Goal: Information Seeking & Learning: Check status

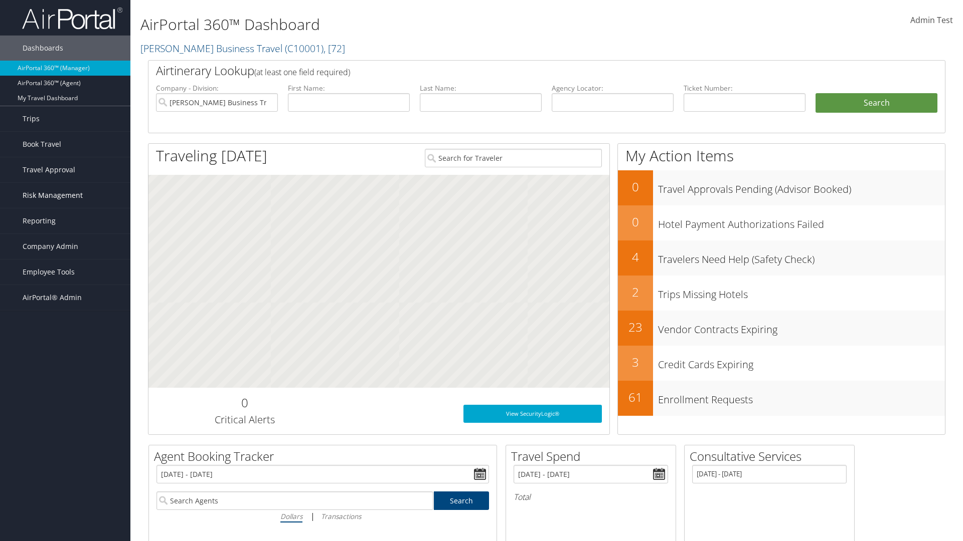
click at [65, 196] on span "Risk Management" at bounding box center [53, 195] width 60 height 25
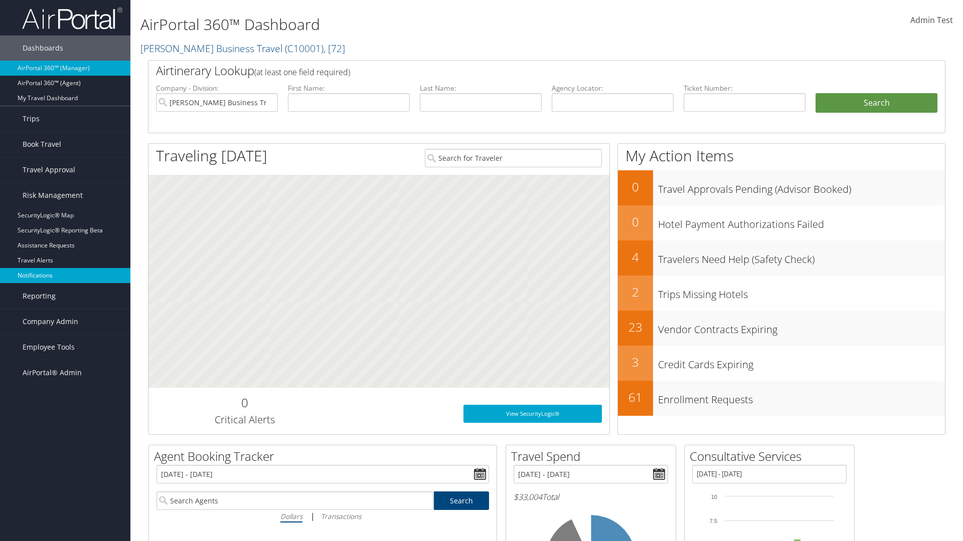
click at [65, 276] on link "Notifications" at bounding box center [65, 275] width 130 height 15
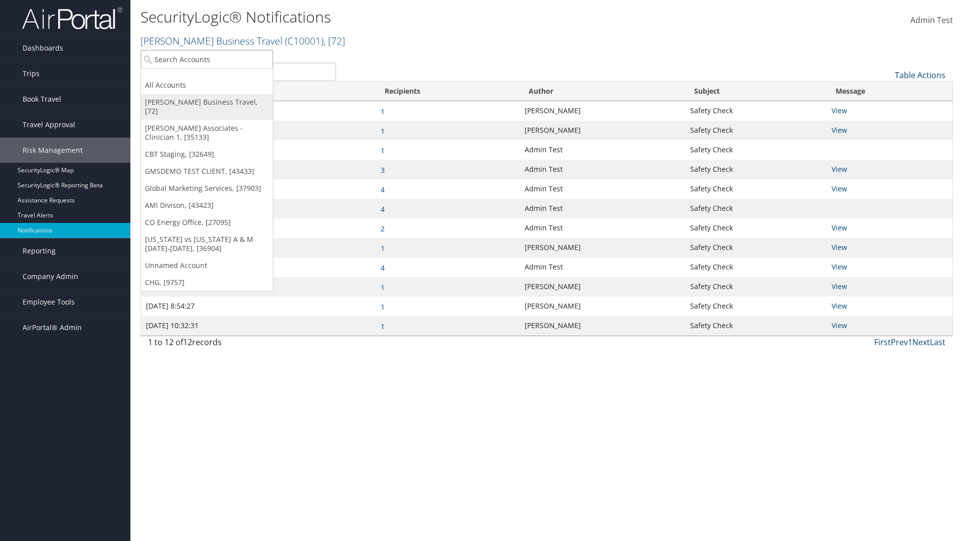
click at [207, 102] on link "[PERSON_NAME] Business Travel, [72]" at bounding box center [207, 107] width 132 height 26
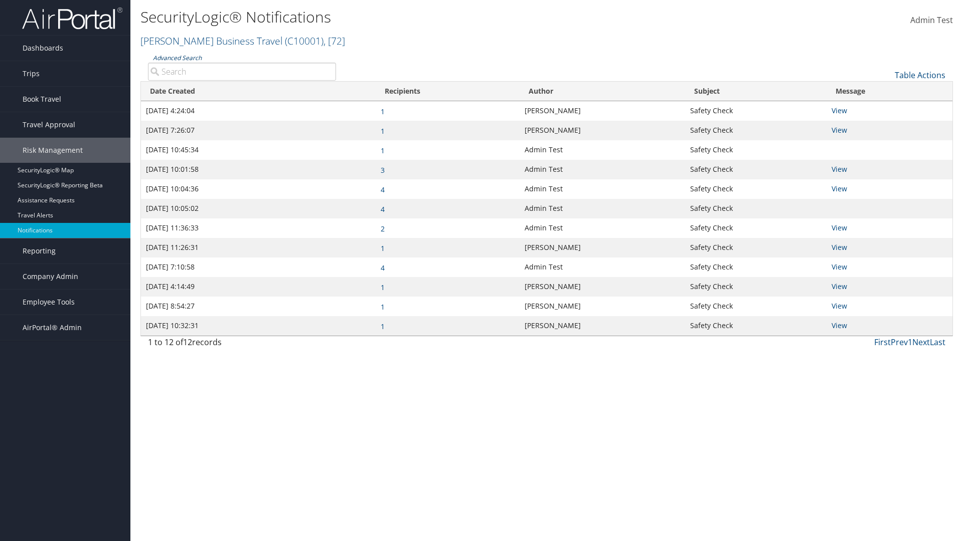
click at [177, 58] on link "Advanced Search" at bounding box center [177, 58] width 49 height 9
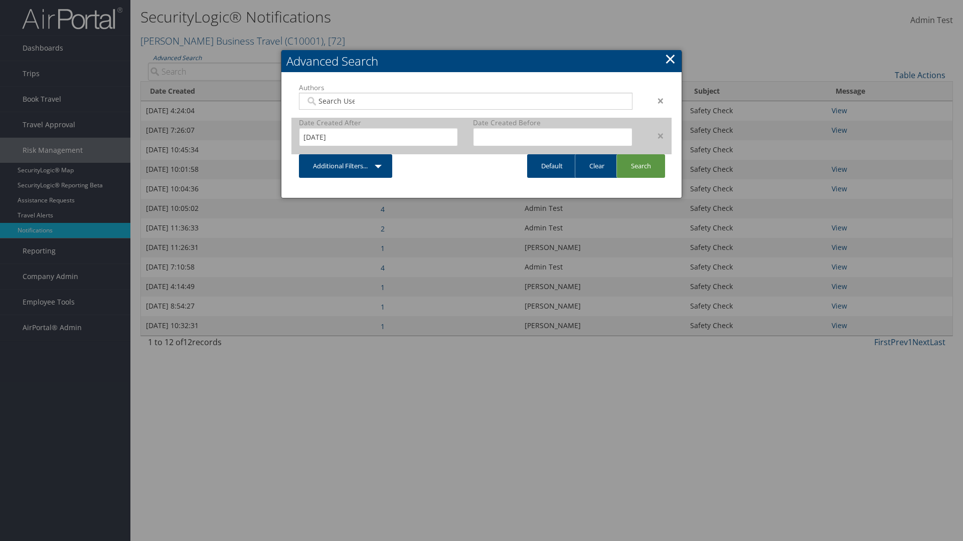
click at [655, 135] on div "×" at bounding box center [656, 136] width 32 height 12
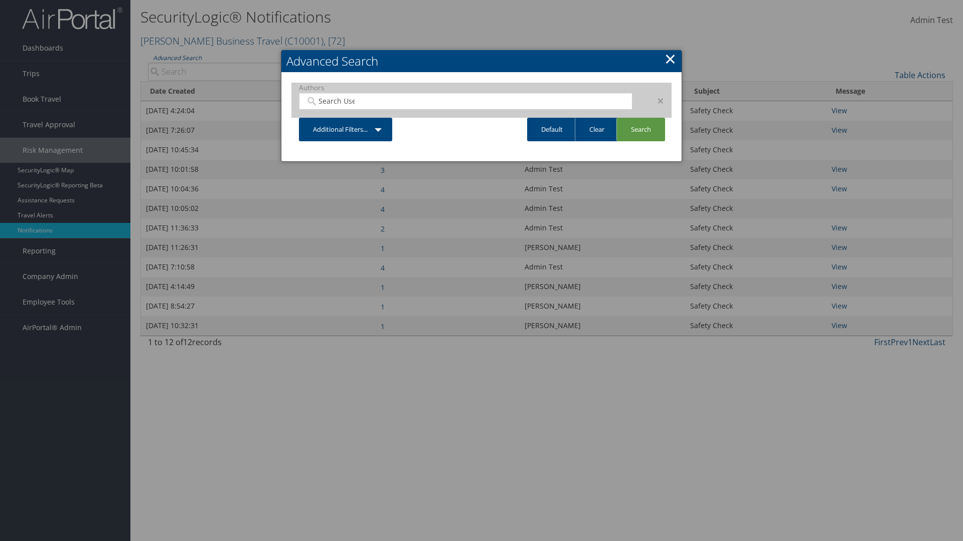
click at [655, 100] on div "×" at bounding box center [656, 101] width 32 height 12
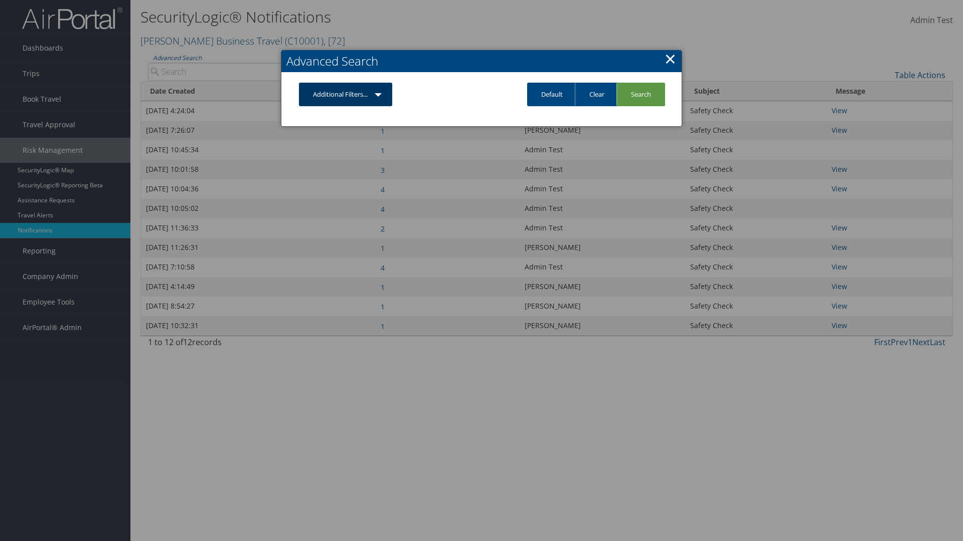
click at [345, 94] on link "Additional Filters..." at bounding box center [345, 95] width 93 height 24
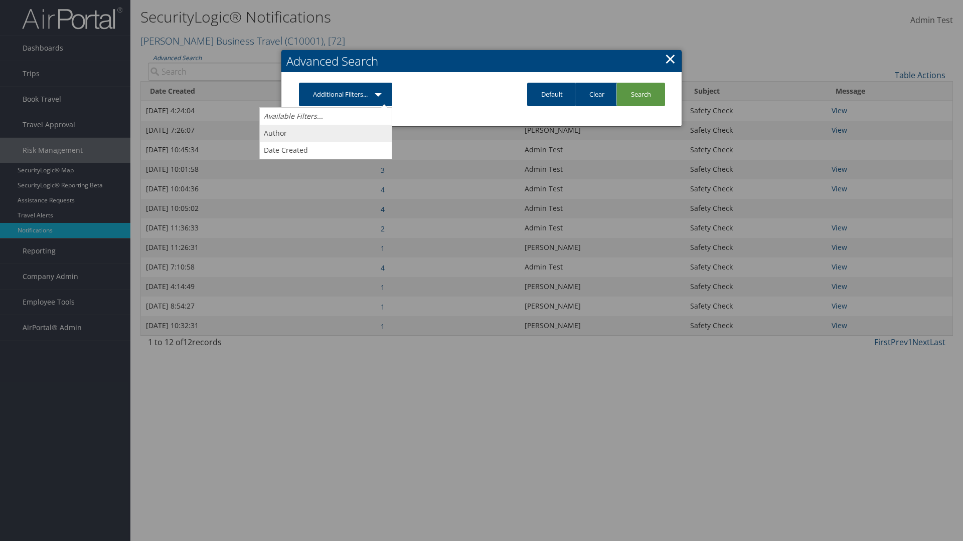
click at [325, 133] on link "Author" at bounding box center [326, 133] width 132 height 17
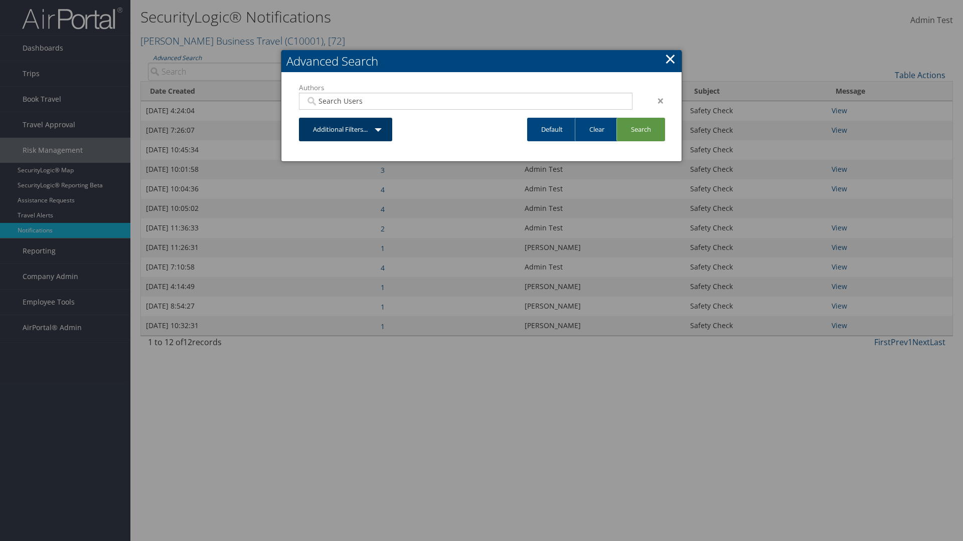
click at [345, 129] on link "Additional Filters..." at bounding box center [345, 130] width 93 height 24
click at [325, 168] on link "Date Created" at bounding box center [326, 168] width 132 height 17
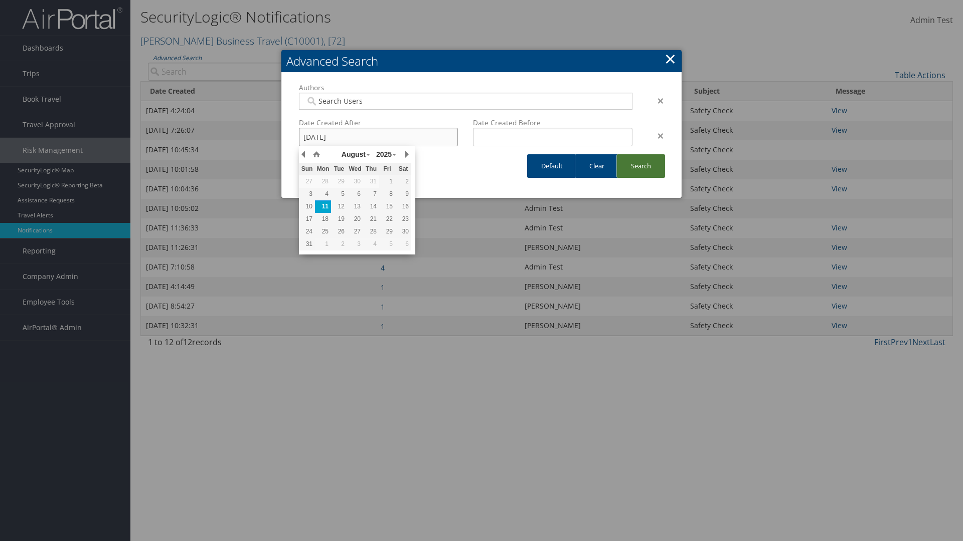
type input "8/11/2025"
click at [640, 166] on link "Search" at bounding box center [640, 166] width 49 height 24
